Goal: Find specific page/section: Find specific page/section

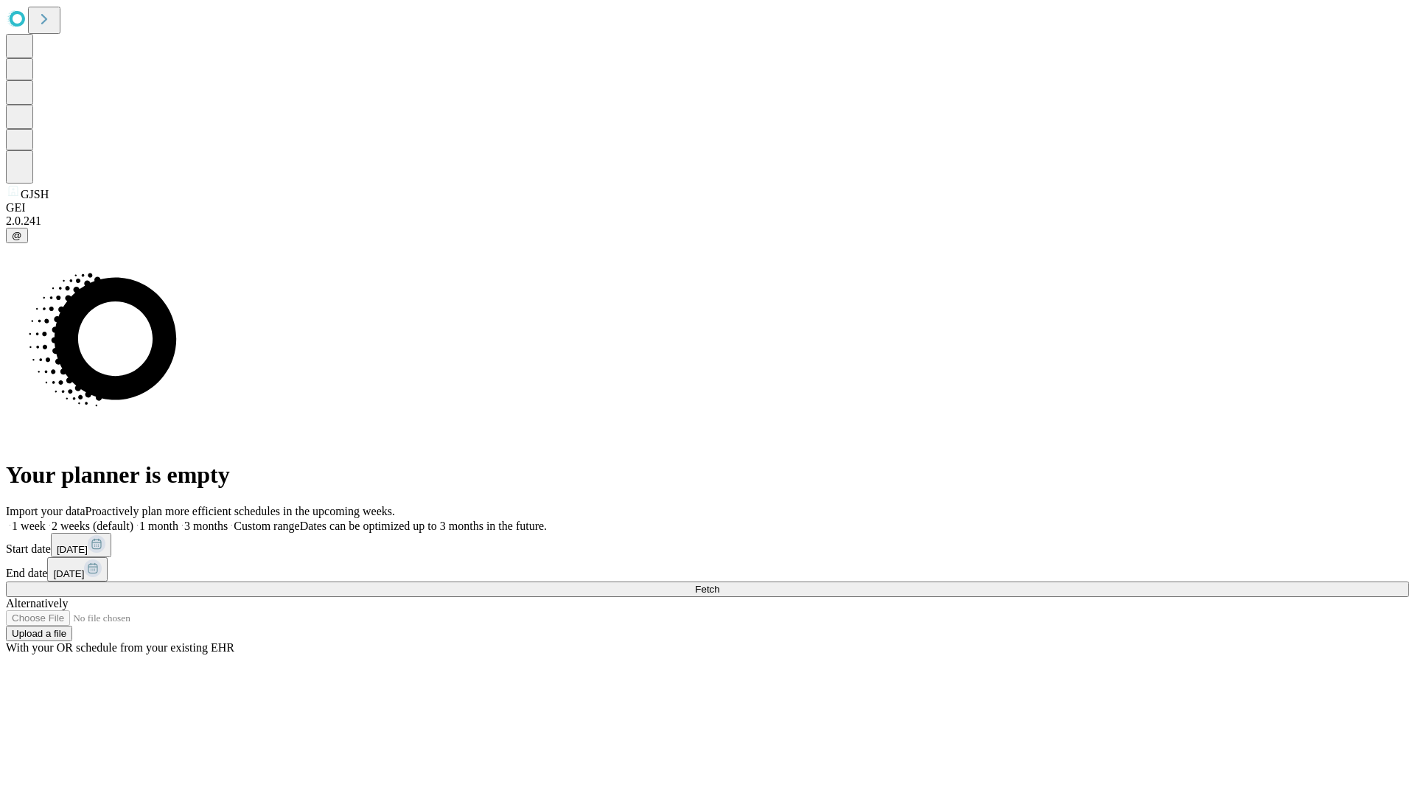
click at [719, 584] on span "Fetch" at bounding box center [707, 589] width 24 height 11
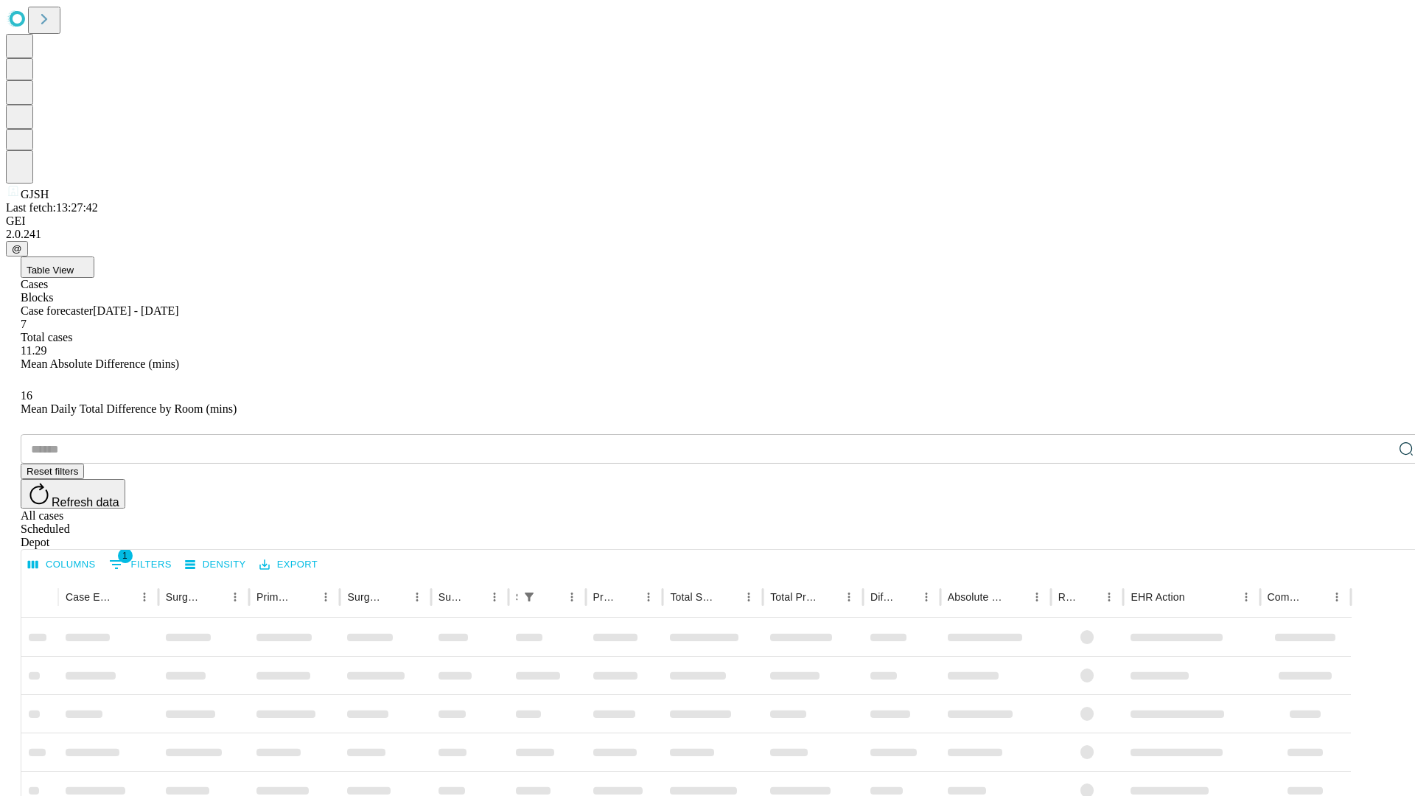
click at [1376, 536] on div "Depot" at bounding box center [722, 542] width 1403 height 13
